Goal: Information Seeking & Learning: Learn about a topic

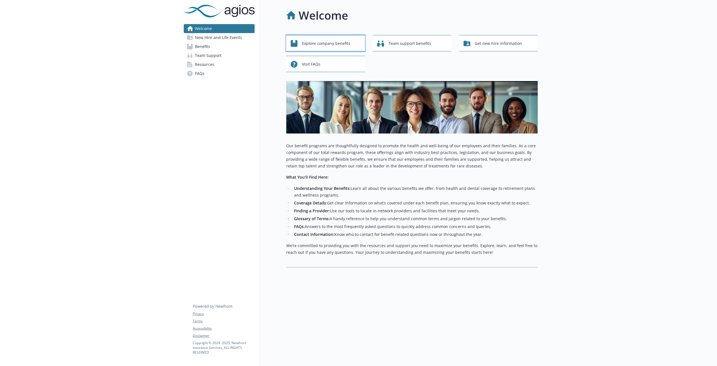
click at [310, 48] on span "Explore company benefits" at bounding box center [326, 43] width 48 height 11
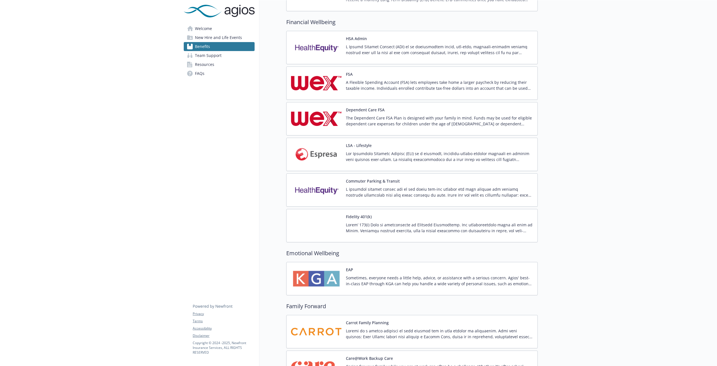
scroll to position [473, 0]
click at [386, 145] on div "LSA - Lifestyle" at bounding box center [439, 155] width 187 height 24
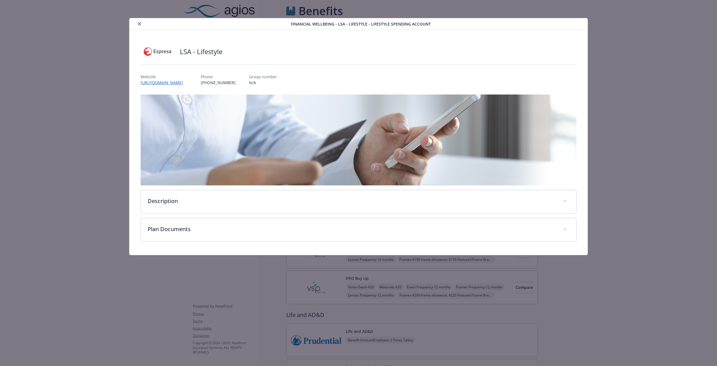
scroll to position [473, 0]
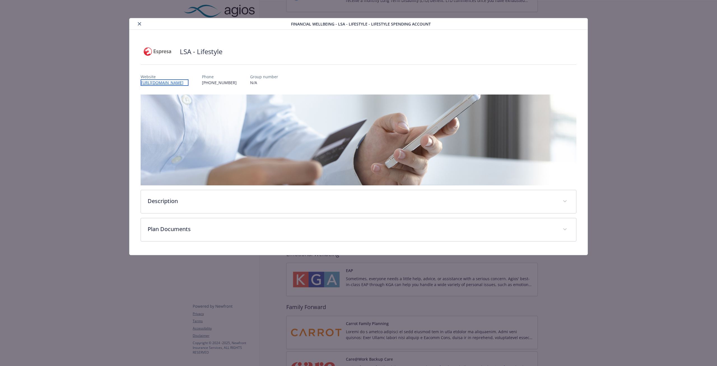
click at [186, 82] on link "[URL][DOMAIN_NAME]" at bounding box center [165, 82] width 48 height 6
